Goal: Task Accomplishment & Management: Use online tool/utility

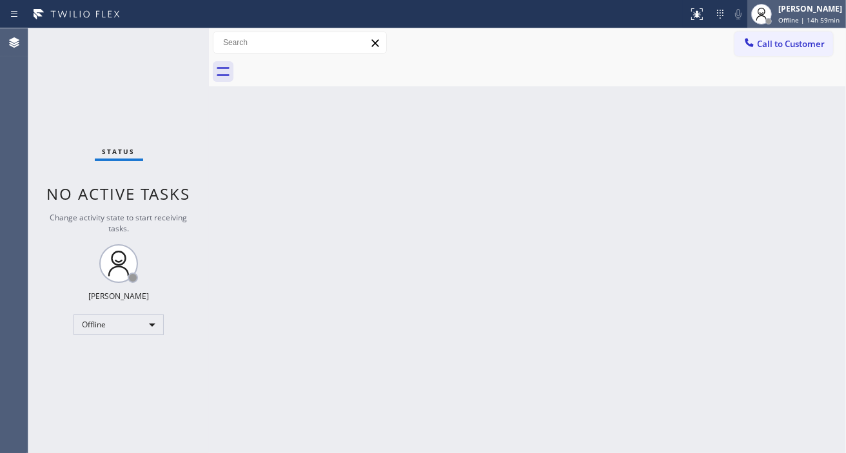
click at [818, 17] on span "Offline | 14h 59min" at bounding box center [808, 19] width 61 height 9
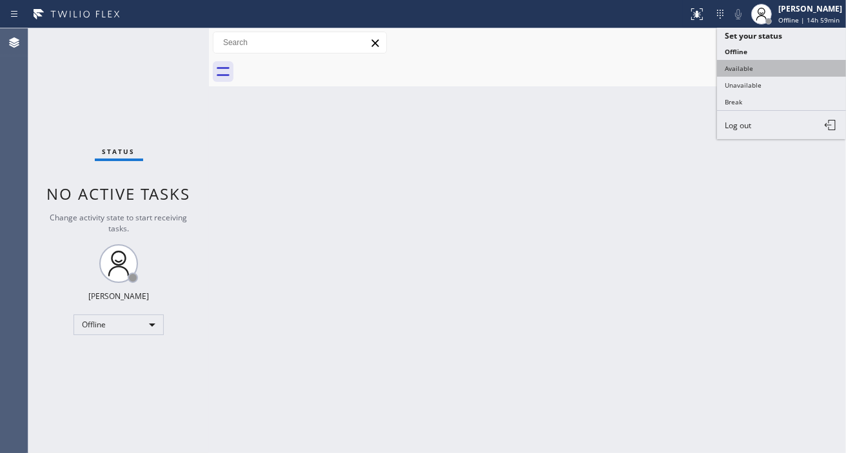
click at [739, 67] on button "Available" at bounding box center [781, 68] width 129 height 17
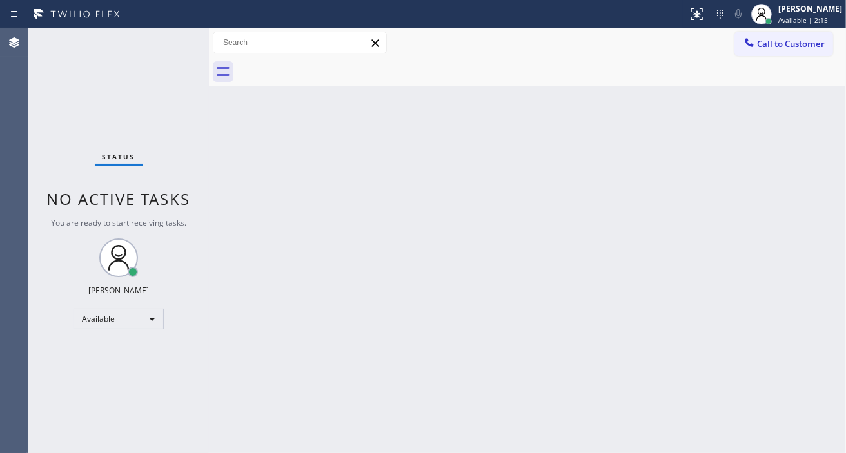
click at [807, 259] on div "Back to Dashboard Change Sender ID Customers Technicians Select a contact Outbo…" at bounding box center [527, 240] width 637 height 425
click at [131, 115] on div "Status No active tasks You are ready to start receiving tasks. [PERSON_NAME]" at bounding box center [118, 240] width 181 height 425
click at [171, 44] on div "Status No active tasks You are ready to start receiving tasks. [PERSON_NAME]" at bounding box center [118, 240] width 181 height 425
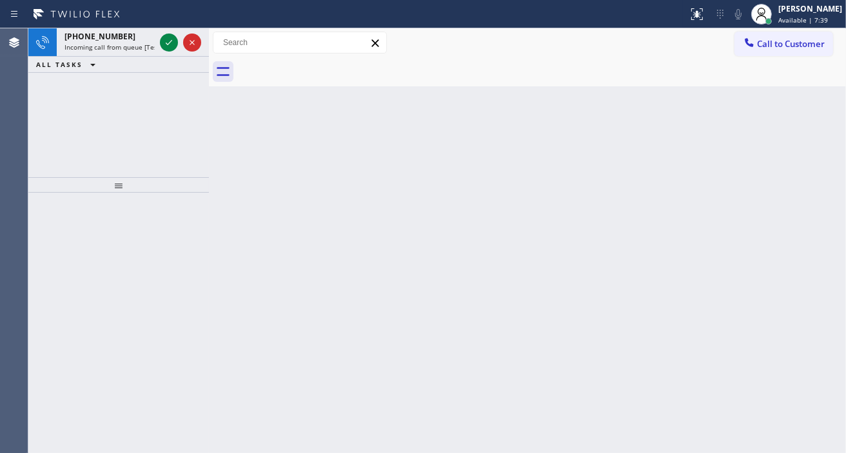
click at [813, 115] on div "Back to Dashboard Change Sender ID Customers Technicians Select a contact Outbo…" at bounding box center [527, 240] width 637 height 425
click at [170, 37] on icon at bounding box center [168, 42] width 15 height 15
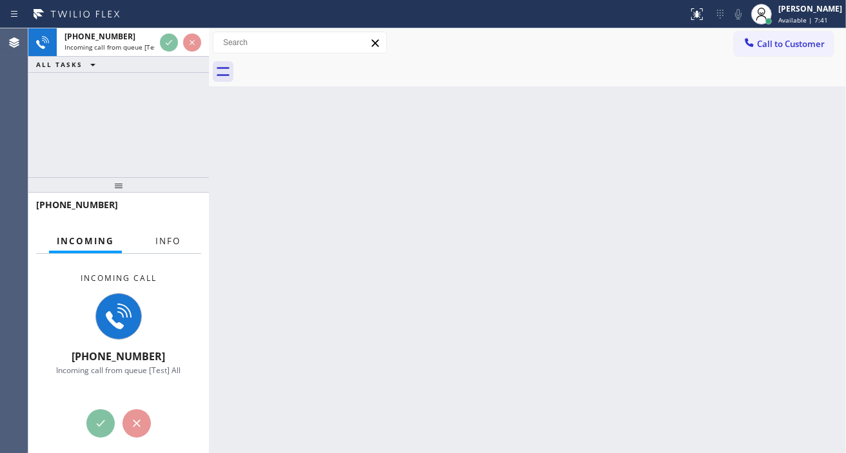
click at [166, 244] on span "Info" at bounding box center [167, 241] width 25 height 12
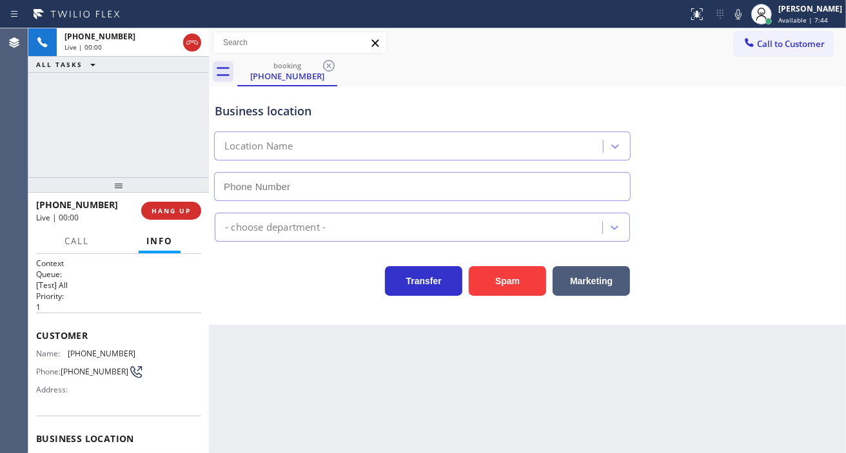
scroll to position [72, 0]
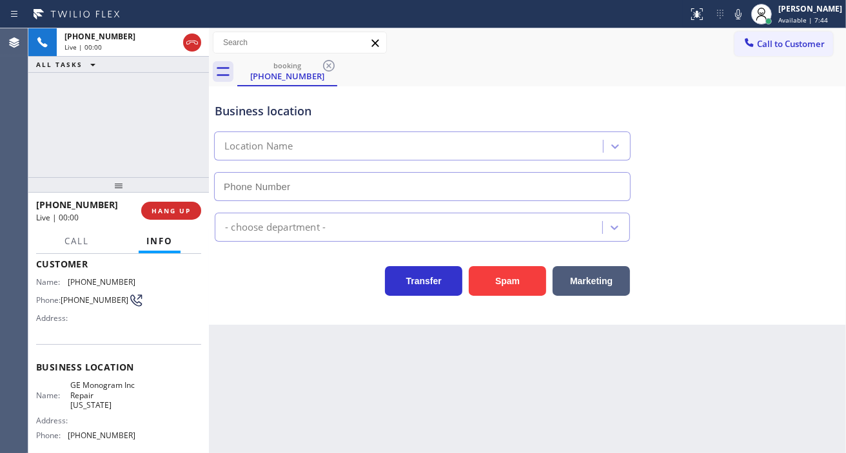
type input "[PHONE_NUMBER]"
click at [94, 400] on span "GE Monogram Inc Repair [US_STATE]" at bounding box center [102, 395] width 64 height 30
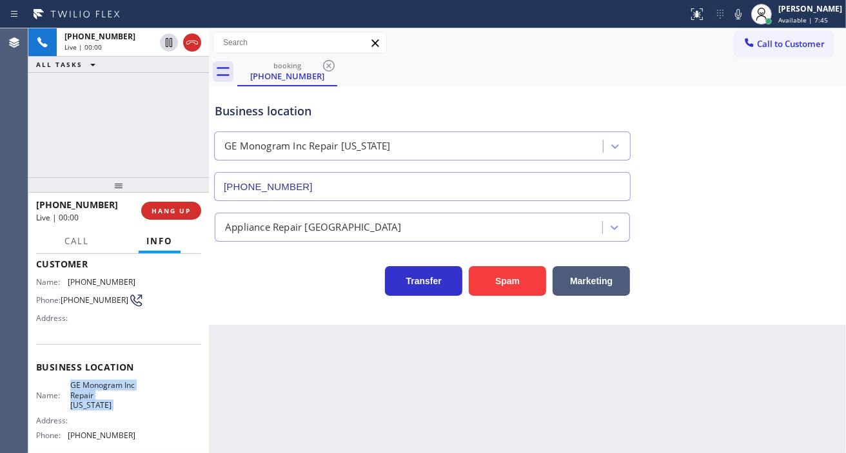
click at [94, 400] on span "GE Monogram Inc Repair [US_STATE]" at bounding box center [102, 395] width 64 height 30
click at [80, 282] on span "[PHONE_NUMBER]" at bounding box center [102, 282] width 68 height 10
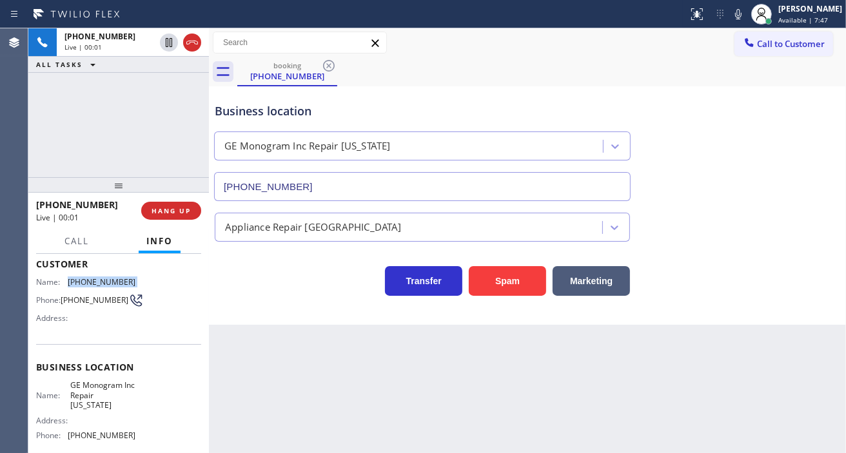
copy span "[PHONE_NUMBER]"
click at [317, 392] on div "Back to Dashboard Change Sender ID Customers Technicians Select a contact Outbo…" at bounding box center [527, 240] width 637 height 425
click at [83, 383] on span "GE Monogram Inc Repair [US_STATE]" at bounding box center [102, 395] width 64 height 30
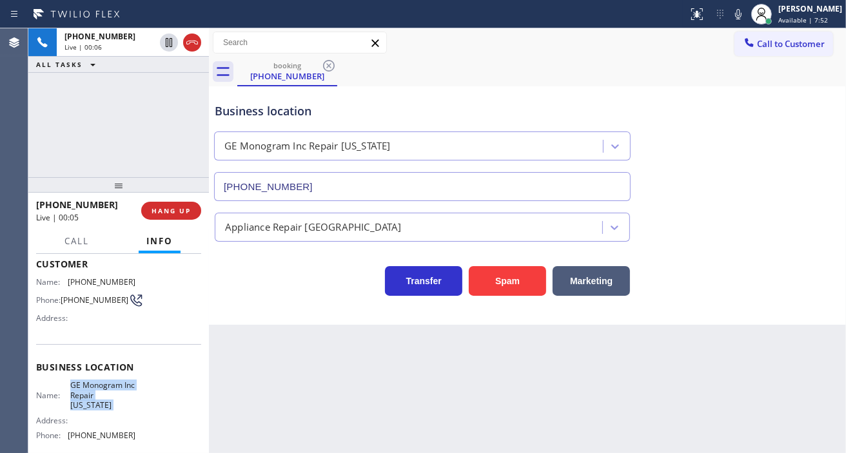
copy span "GE Monogram Inc Repair [US_STATE]"
click at [275, 372] on div "Back to Dashboard Change Sender ID Customers Technicians Select a contact Outbo…" at bounding box center [527, 240] width 637 height 425
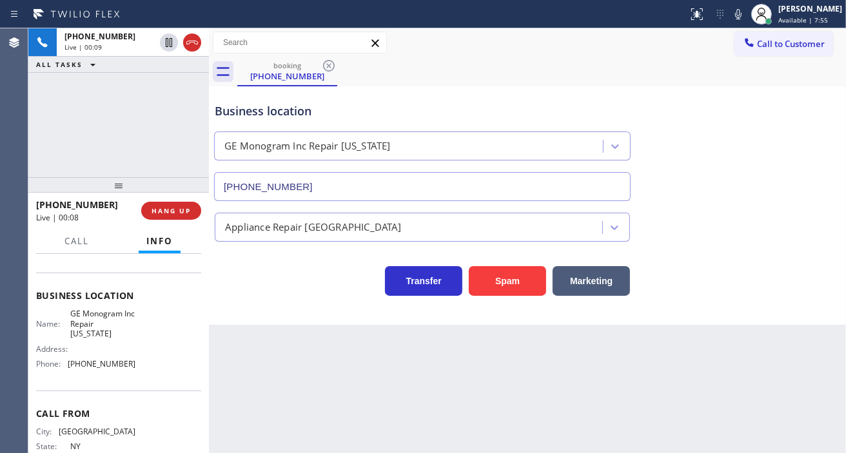
click at [104, 369] on span "[PHONE_NUMBER]" at bounding box center [102, 364] width 68 height 10
copy span "[PHONE_NUMBER]"
click at [608, 61] on div "booking [PHONE_NUMBER]" at bounding box center [541, 71] width 609 height 29
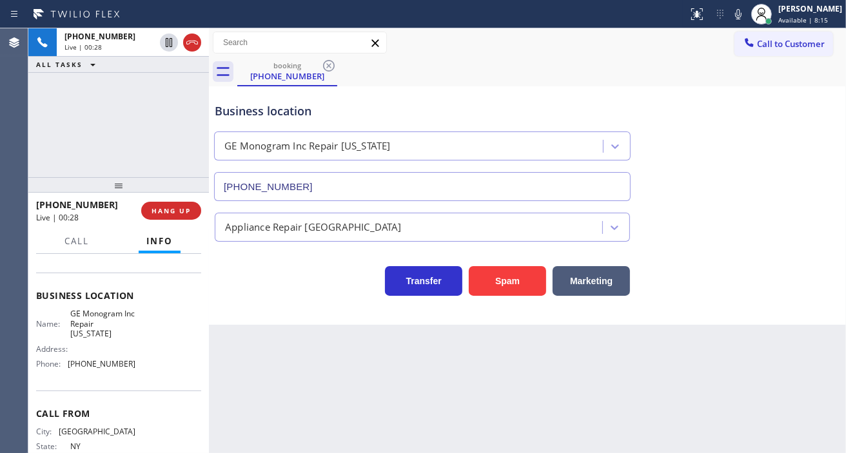
click at [249, 101] on div "Business location GE Monogram Inc Repair [US_STATE] [PHONE_NUMBER]" at bounding box center [422, 146] width 420 height 112
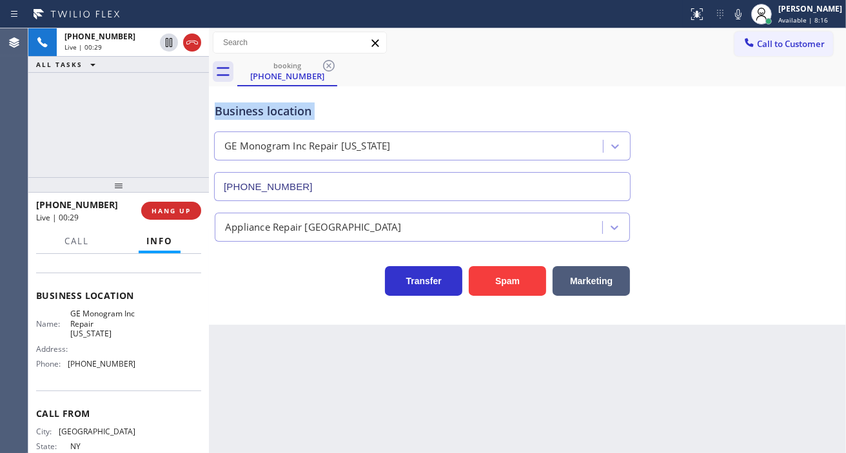
click at [249, 101] on div "Business location GE Monogram Inc Repair [US_STATE] [PHONE_NUMBER]" at bounding box center [422, 146] width 420 height 112
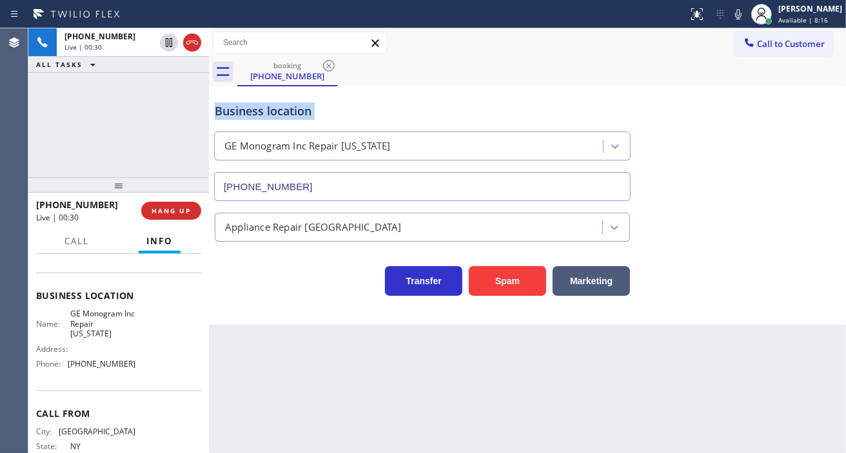
click at [249, 101] on div "Business location GE Monogram Inc Repair [US_STATE] [PHONE_NUMBER]" at bounding box center [422, 146] width 420 height 112
click at [116, 130] on div "[PHONE_NUMBER] Live | 00:32 ALL TASKS ALL TASKS ACTIVE TASKS TASKS IN WRAP UP" at bounding box center [118, 102] width 181 height 149
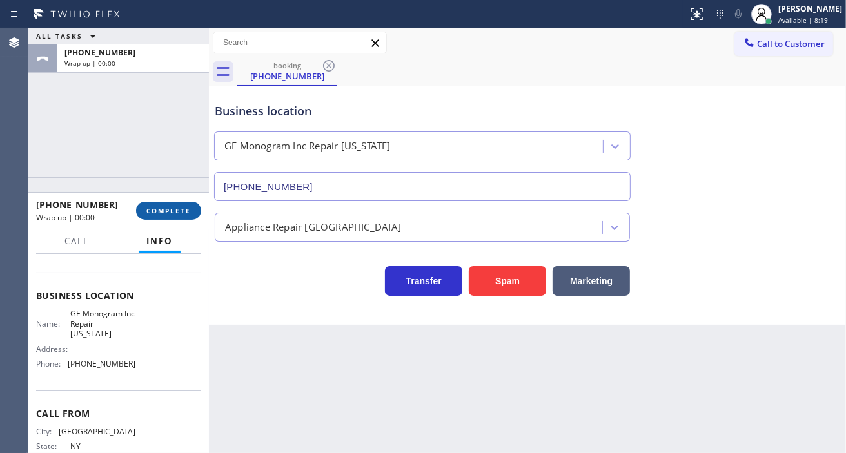
click at [173, 215] on button "COMPLETE" at bounding box center [168, 211] width 65 height 18
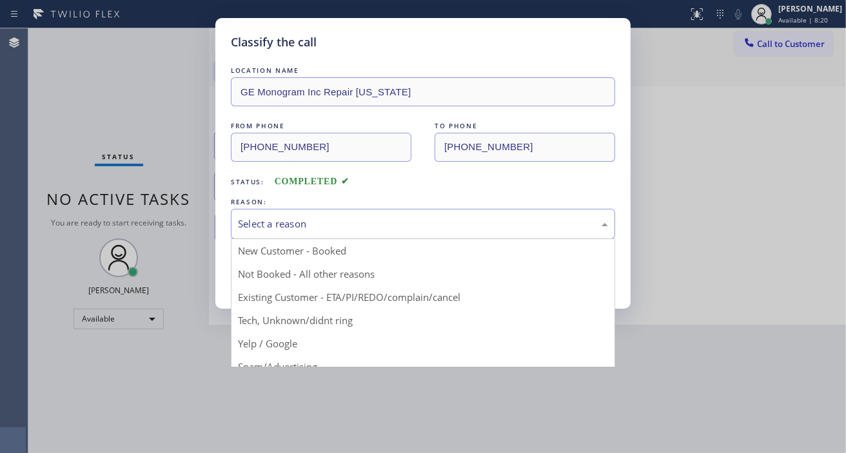
click at [332, 212] on div "Select a reason" at bounding box center [423, 224] width 384 height 30
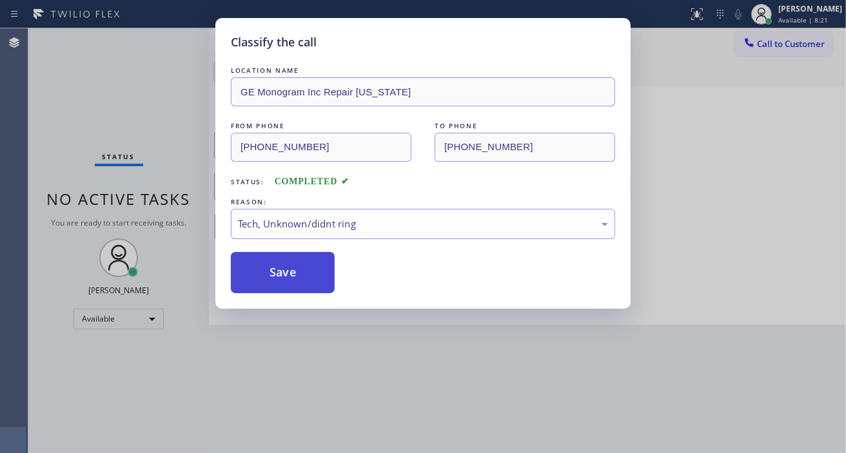
click at [310, 285] on button "Save" at bounding box center [283, 272] width 104 height 41
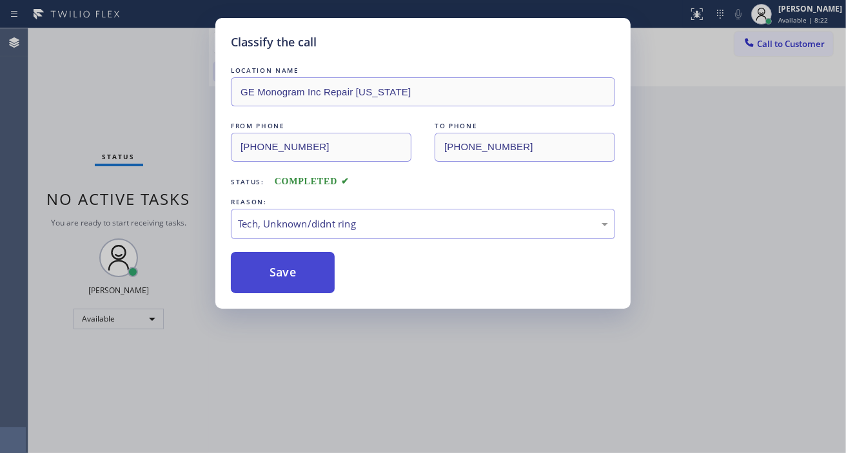
click at [310, 285] on button "Save" at bounding box center [283, 272] width 104 height 41
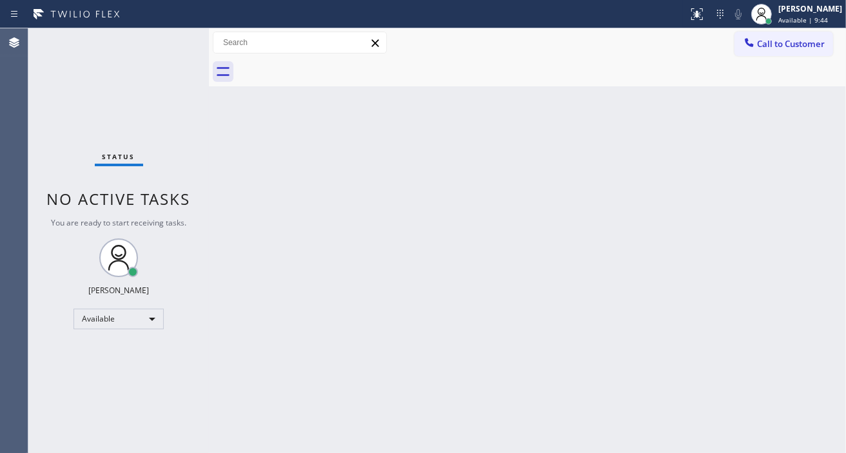
drag, startPoint x: 833, startPoint y: 183, endPoint x: 825, endPoint y: 181, distance: 7.5
click at [833, 183] on div "Back to Dashboard Change Sender ID Customers Technicians Select a contact Outbo…" at bounding box center [527, 240] width 637 height 425
click at [177, 41] on div "Status No active tasks You are ready to start receiving tasks. [PERSON_NAME]" at bounding box center [118, 240] width 181 height 425
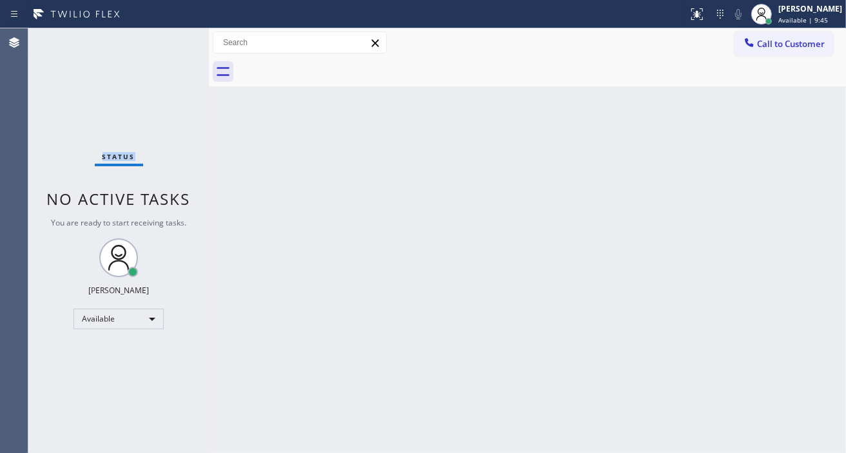
click at [177, 41] on div "Status No active tasks You are ready to start receiving tasks. [PERSON_NAME]" at bounding box center [118, 240] width 181 height 425
click at [175, 43] on div "Status No active tasks You are ready to start receiving tasks. [PERSON_NAME]" at bounding box center [118, 240] width 181 height 425
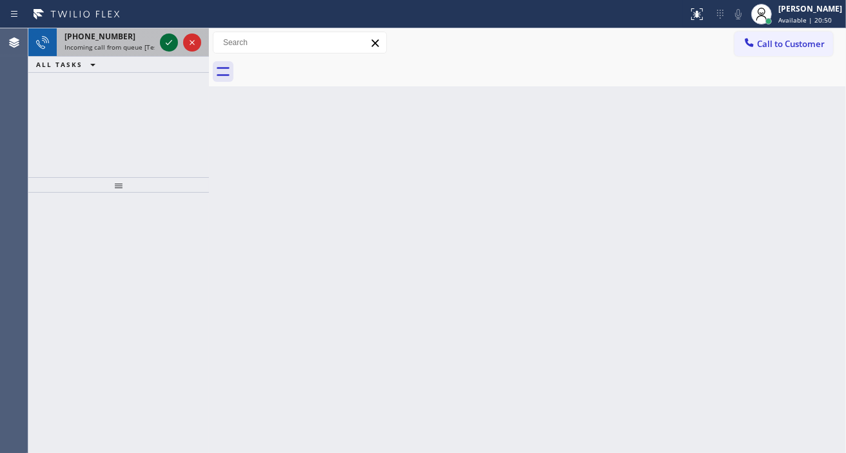
click at [175, 43] on icon at bounding box center [168, 42] width 15 height 15
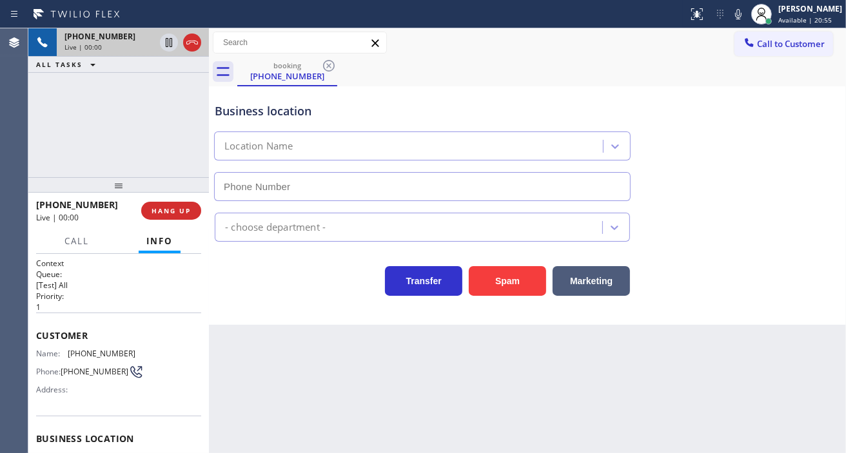
type input "[PHONE_NUMBER]"
click at [90, 357] on span "[PHONE_NUMBER]" at bounding box center [102, 354] width 68 height 10
copy span "[PHONE_NUMBER]"
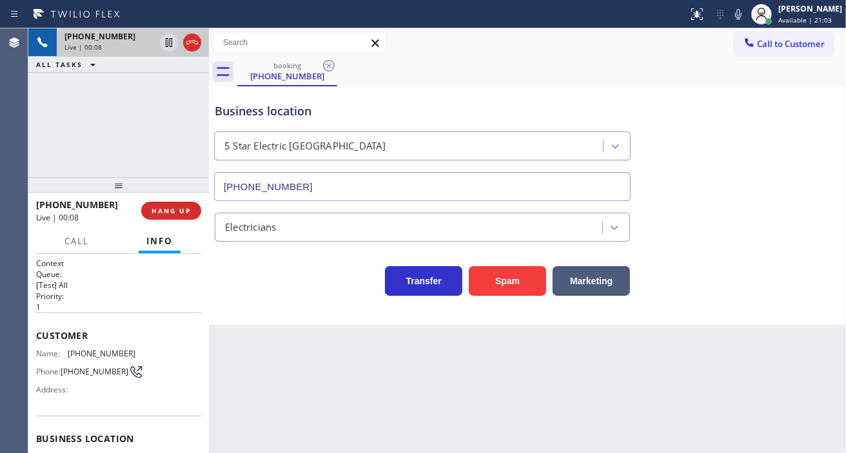
click at [300, 359] on div "Back to Dashboard Change Sender ID Customers Technicians Select a contact Outbo…" at bounding box center [527, 240] width 637 height 425
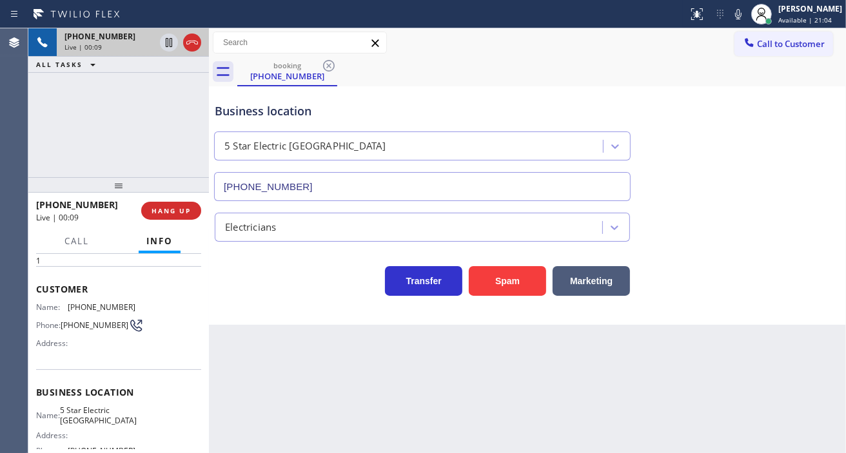
scroll to position [72, 0]
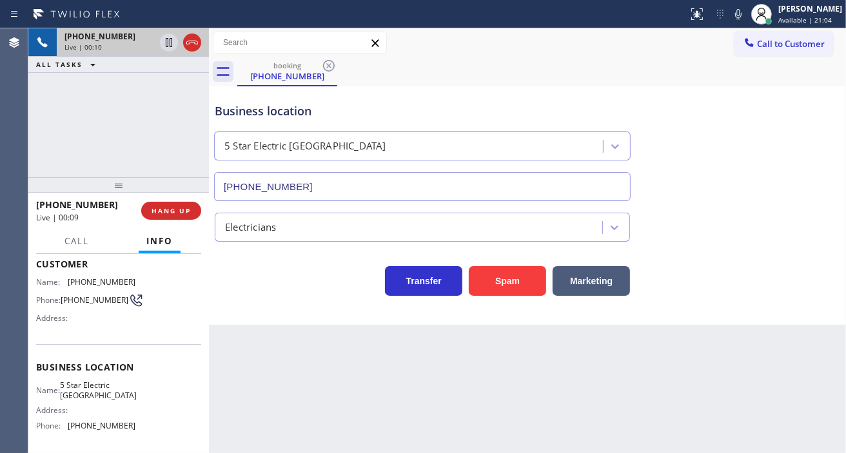
click at [77, 396] on span "5 Star Electric [GEOGRAPHIC_DATA]" at bounding box center [98, 390] width 77 height 20
copy span "5 Star Electric [GEOGRAPHIC_DATA]"
click at [266, 119] on div "Business location" at bounding box center [422, 111] width 415 height 17
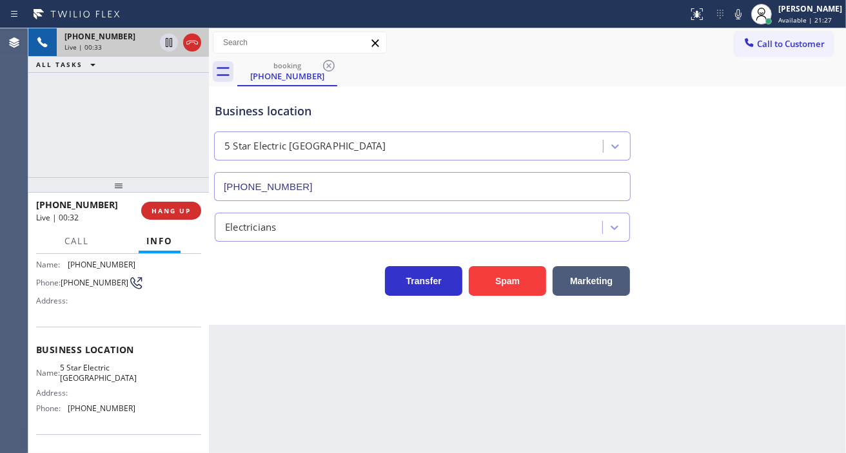
scroll to position [143, 0]
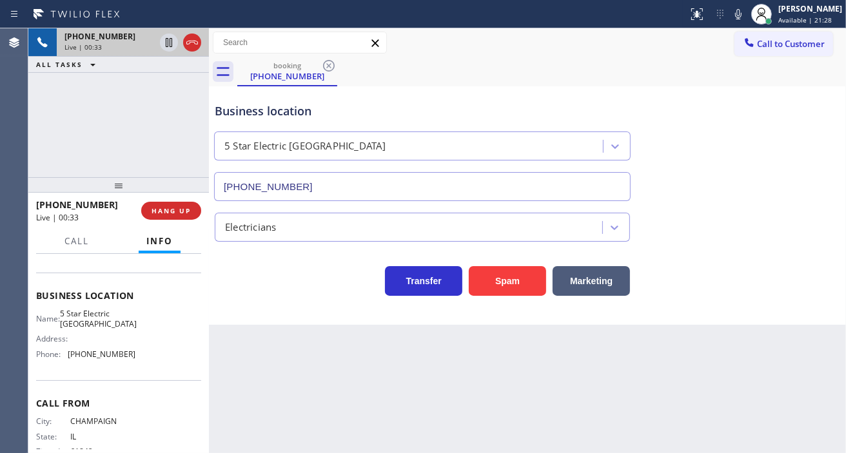
click at [87, 364] on div "Name: 5 Star Electric [GEOGRAPHIC_DATA] Address: Phone: [PHONE_NUMBER]" at bounding box center [85, 336] width 99 height 55
copy span "[PHONE_NUMBER]"
click at [519, 104] on div "Business location" at bounding box center [422, 111] width 415 height 17
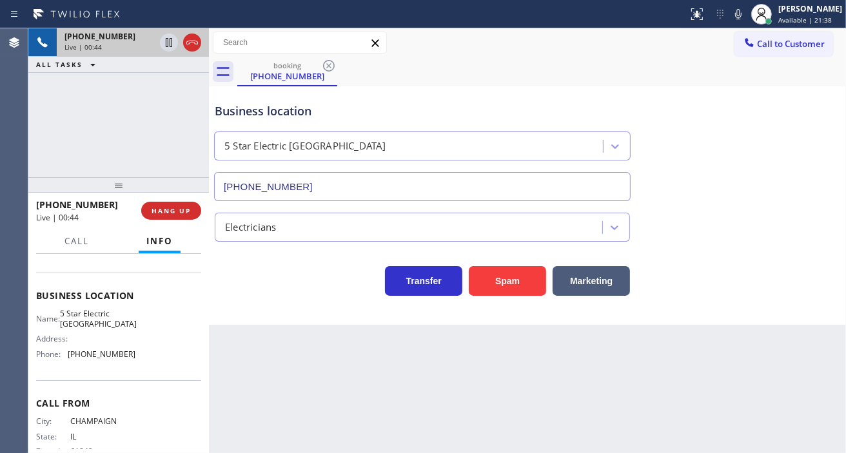
click at [171, 139] on div "[PHONE_NUMBER] Live | 00:44 ALL TASKS ALL TASKS ACTIVE TASKS TASKS IN WRAP UP" at bounding box center [118, 102] width 181 height 149
click at [292, 99] on div "Business location 5 Star Electric [GEOGRAPHIC_DATA] [PHONE_NUMBER]" at bounding box center [422, 146] width 420 height 112
click at [291, 121] on div "Business location 5 Star Electric [GEOGRAPHIC_DATA] [PHONE_NUMBER]" at bounding box center [422, 146] width 420 height 112
click at [291, 114] on div "Business location" at bounding box center [422, 111] width 415 height 17
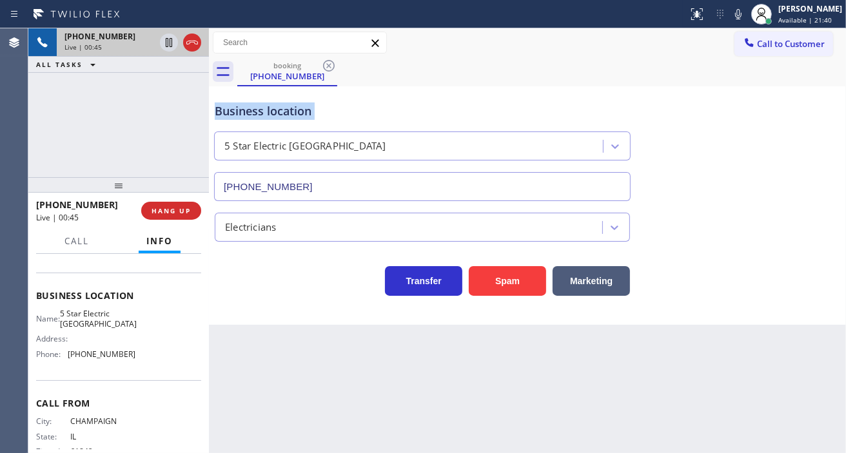
click at [291, 114] on div "Business location" at bounding box center [422, 111] width 415 height 17
click at [326, 103] on div "Business location" at bounding box center [422, 111] width 415 height 17
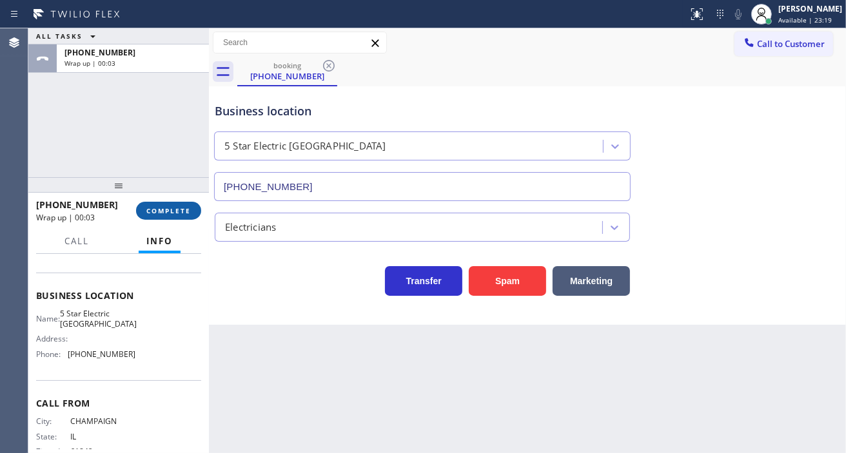
click at [179, 215] on span "COMPLETE" at bounding box center [168, 210] width 44 height 9
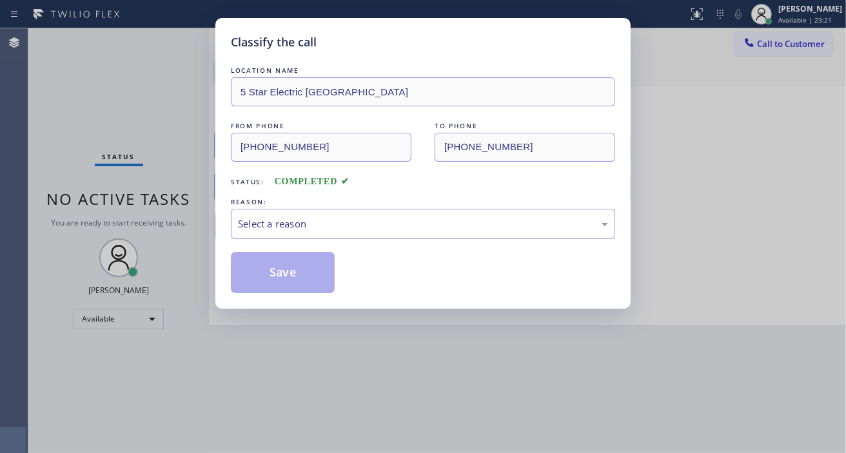
click at [299, 242] on div "LOCATION NAME 5 Star Electric [GEOGRAPHIC_DATA] FROM PHONE [PHONE_NUMBER] TO PH…" at bounding box center [423, 179] width 384 height 230
click at [298, 237] on div "Select a reason" at bounding box center [423, 224] width 384 height 30
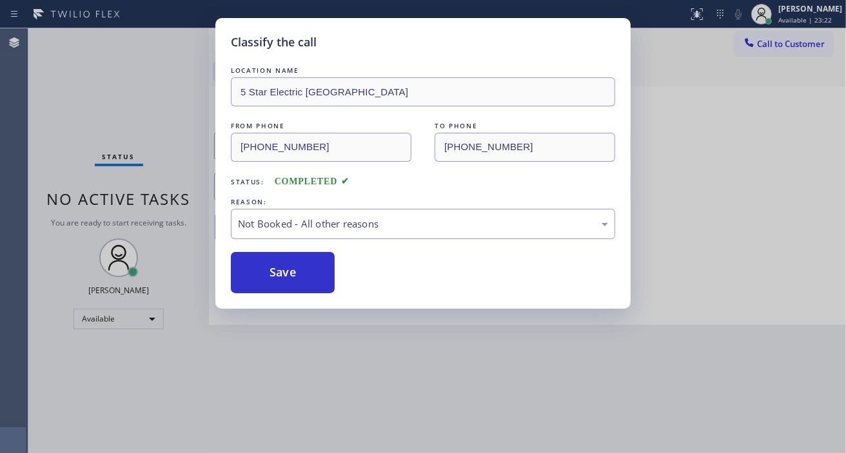
click at [313, 270] on button "Save" at bounding box center [283, 272] width 104 height 41
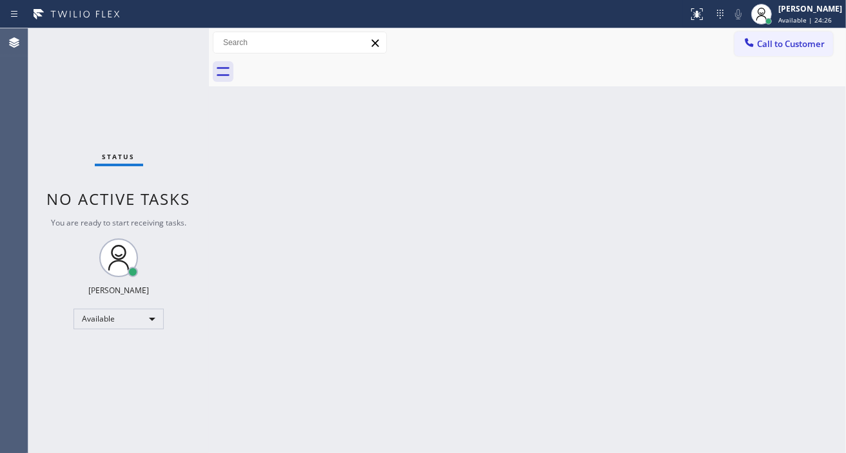
click at [802, 59] on div at bounding box center [541, 71] width 609 height 29
click at [802, 55] on button "Call to Customer" at bounding box center [784, 44] width 99 height 25
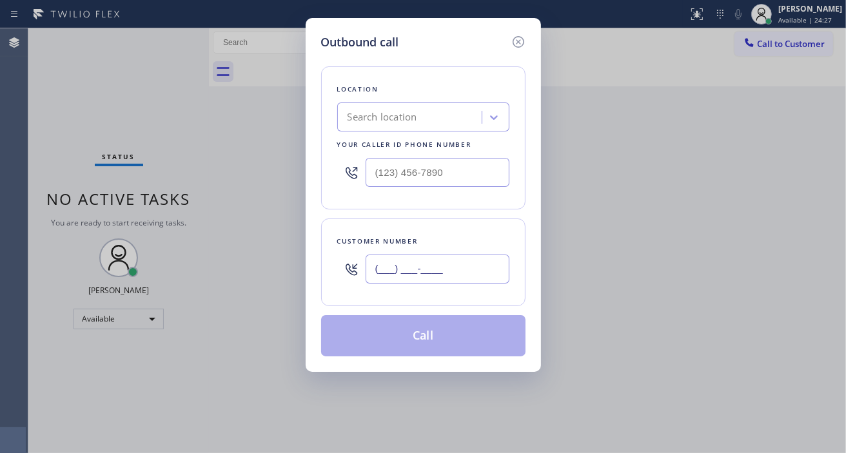
click at [455, 272] on input "(___) ___-____" at bounding box center [438, 269] width 144 height 29
paste input "217) 722-6459"
type input "[PHONE_NUMBER]"
click at [393, 165] on input "(___) ___-____" at bounding box center [438, 172] width 144 height 29
paste input "619) 432-6327"
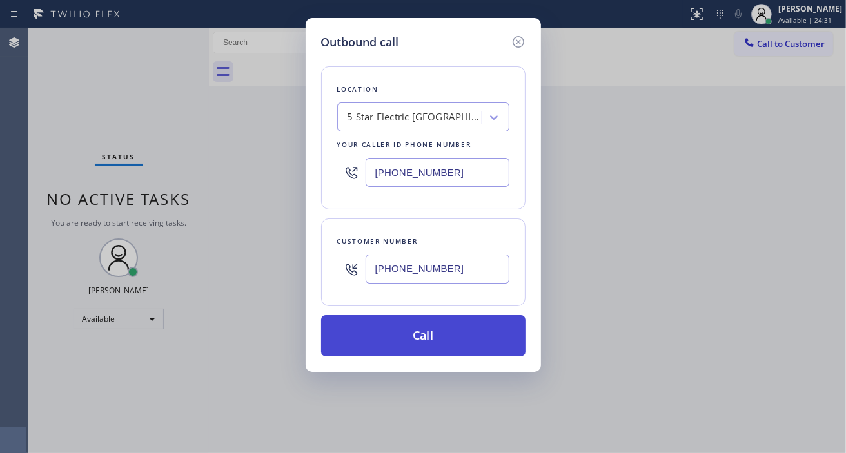
type input "[PHONE_NUMBER]"
click at [419, 341] on button "Call" at bounding box center [423, 335] width 204 height 41
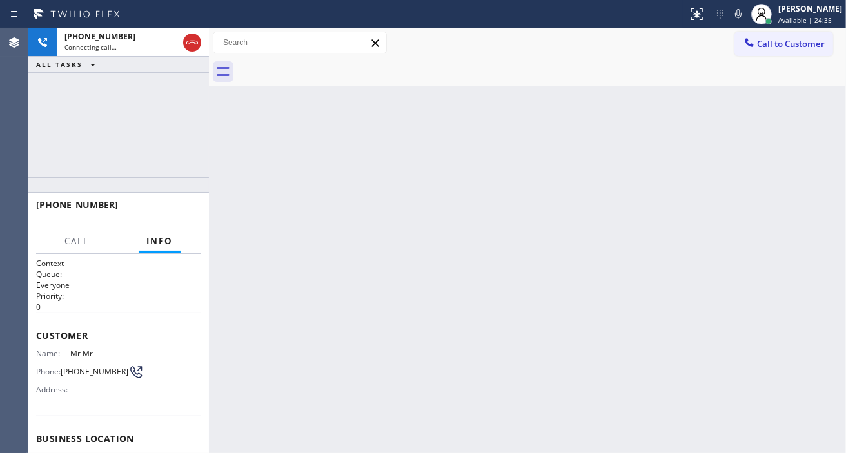
click at [163, 121] on div "[PHONE_NUMBER] Connecting call… ALL TASKS ALL TASKS ACTIVE TASKS TASKS IN WRAP …" at bounding box center [118, 102] width 181 height 149
click at [182, 125] on div "[PHONE_NUMBER] Connecting call… ALL TASKS ALL TASKS ACTIVE TASKS TASKS IN WRAP …" at bounding box center [118, 102] width 181 height 149
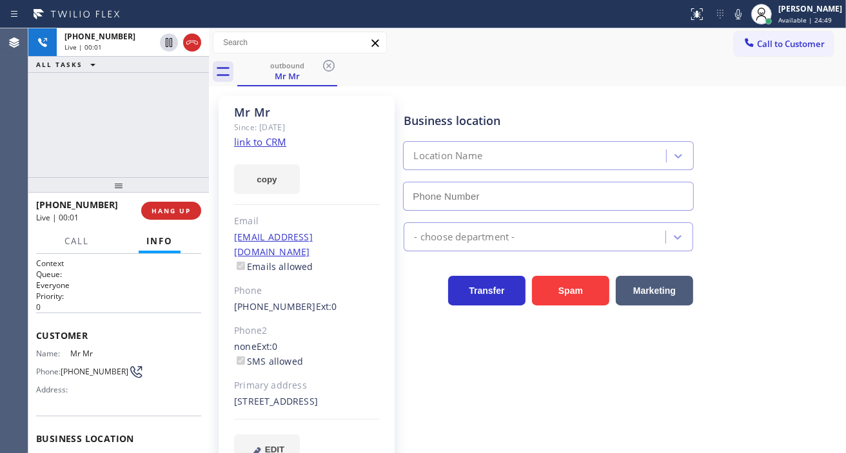
type input "[PHONE_NUMBER]"
click at [165, 215] on span "HANG UP" at bounding box center [171, 210] width 39 height 9
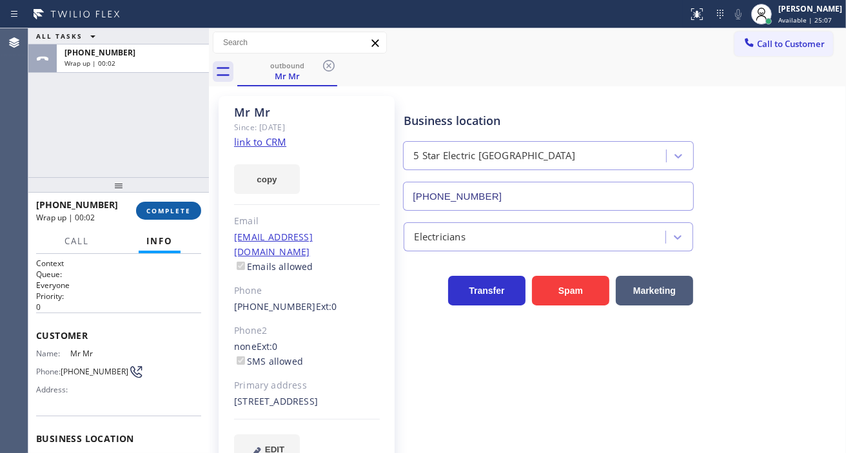
click at [175, 209] on span "COMPLETE" at bounding box center [168, 210] width 44 height 9
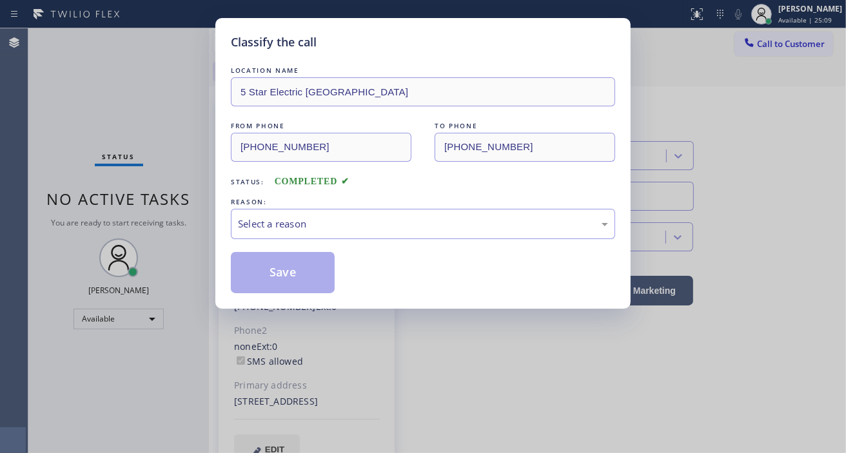
click at [344, 208] on div "REASON:" at bounding box center [423, 202] width 384 height 14
click at [319, 228] on div "Select a reason" at bounding box center [423, 224] width 370 height 15
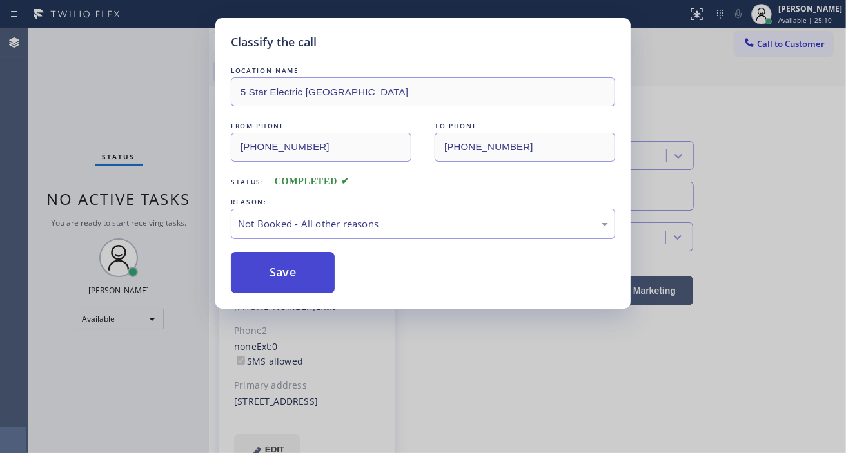
click at [306, 273] on button "Save" at bounding box center [283, 272] width 104 height 41
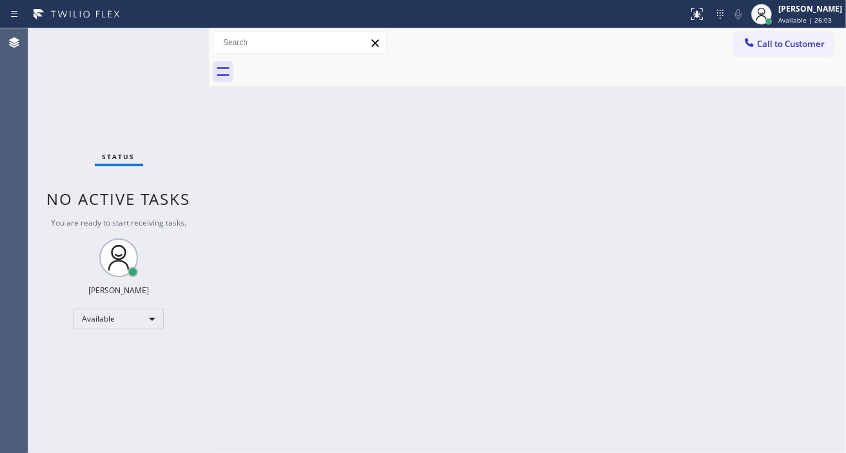
click at [172, 52] on div "Status No active tasks You are ready to start receiving tasks. [PERSON_NAME]" at bounding box center [118, 240] width 181 height 425
click at [172, 40] on div "Status No active tasks You are ready to start receiving tasks. [PERSON_NAME]" at bounding box center [118, 240] width 181 height 425
click at [177, 35] on div "Status No active tasks You are ready to start receiving tasks. [PERSON_NAME]" at bounding box center [118, 240] width 181 height 425
click at [173, 40] on div "Status No active tasks You are ready to start receiving tasks. [PERSON_NAME]" at bounding box center [118, 240] width 181 height 425
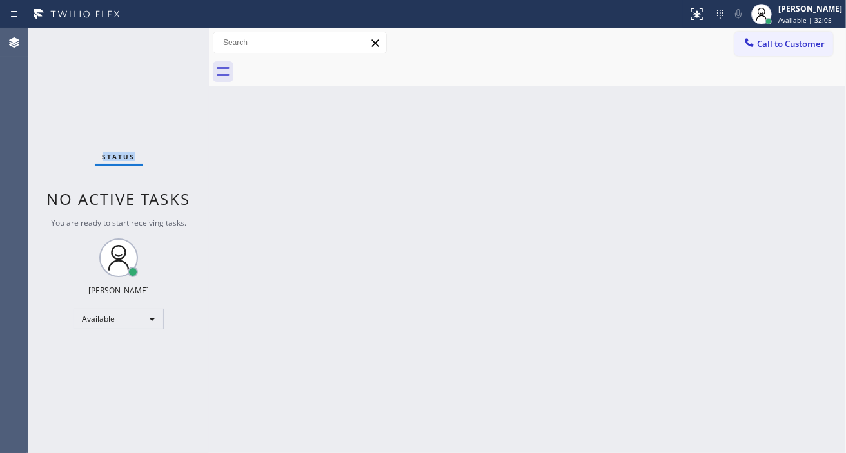
click at [173, 39] on div "Status No active tasks You are ready to start receiving tasks. [PERSON_NAME]" at bounding box center [118, 240] width 181 height 425
